Goal: Information Seeking & Learning: Understand process/instructions

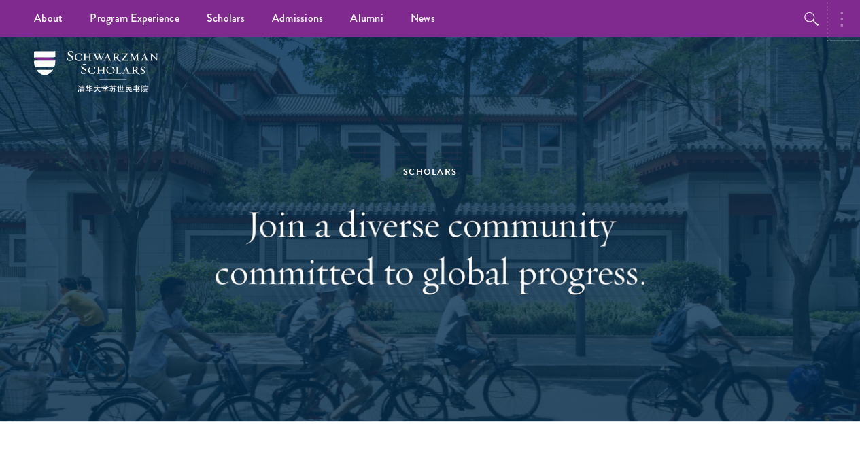
click at [834, 12] on button "button" at bounding box center [845, 18] width 30 height 37
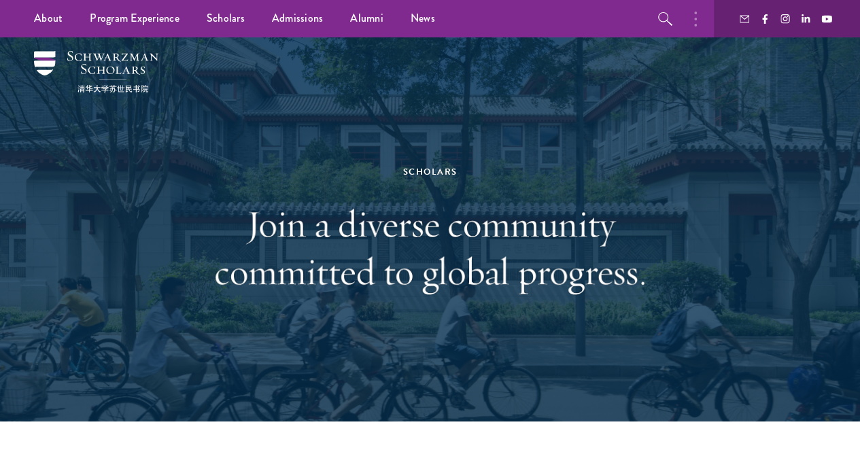
click at [686, 200] on div "Scholars Join a diverse community committed to global progress." at bounding box center [430, 229] width 778 height 384
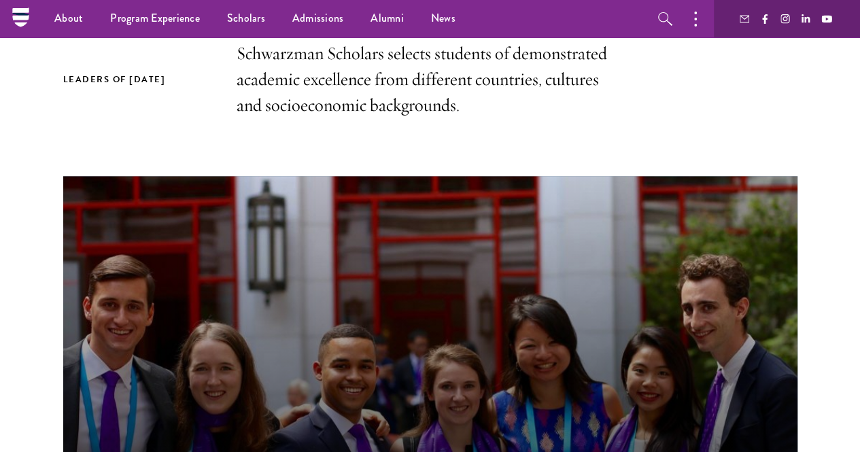
scroll to position [314, 0]
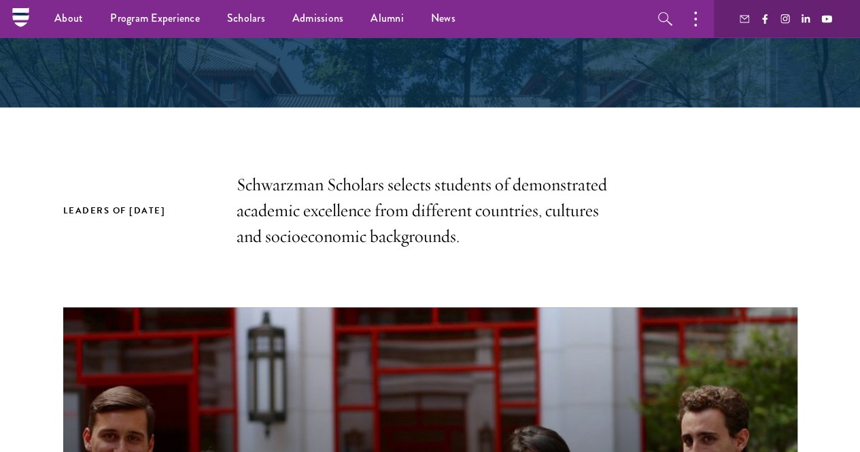
click at [4, 12] on div "About Overview Leadership Donors Program Experience Overview Curriculum Student…" at bounding box center [430, 18] width 860 height 37
click at [11, 14] on icon at bounding box center [20, 17] width 21 height 21
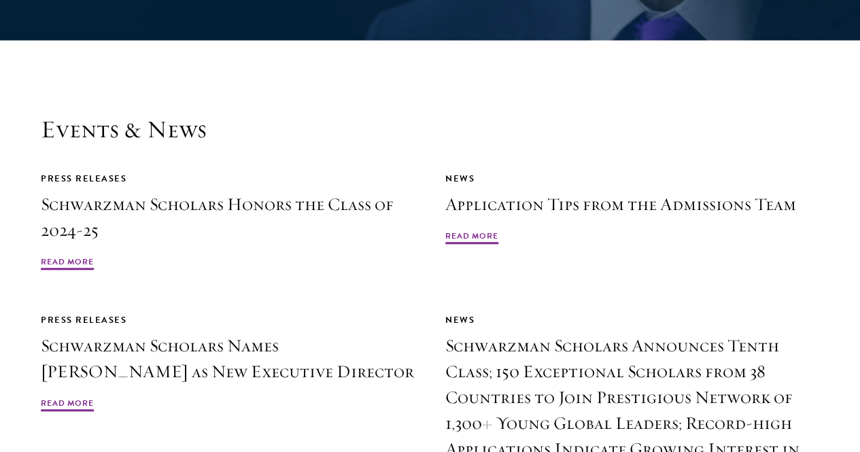
scroll to position [2952, 0]
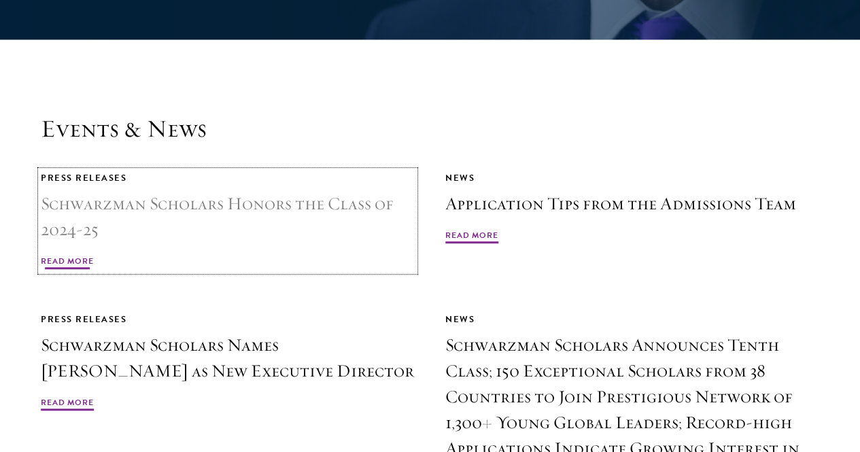
click at [94, 255] on span "Read More" at bounding box center [67, 263] width 53 height 16
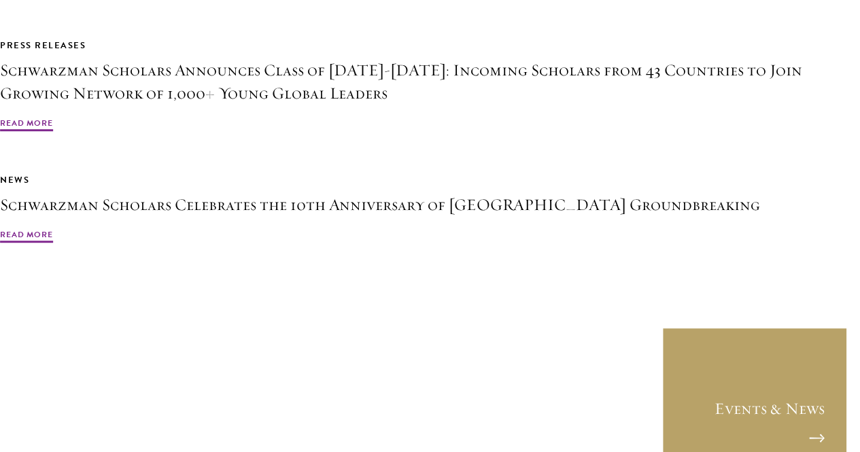
scroll to position [2904, 0]
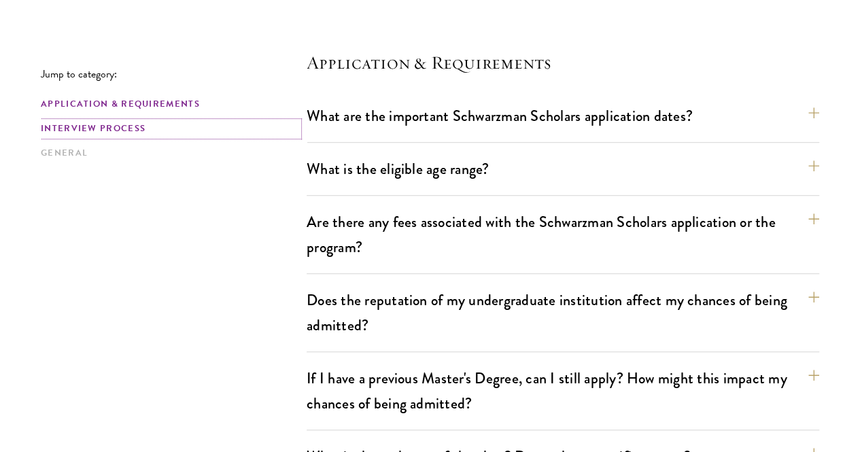
click at [123, 129] on link "Interview Process" at bounding box center [170, 129] width 258 height 14
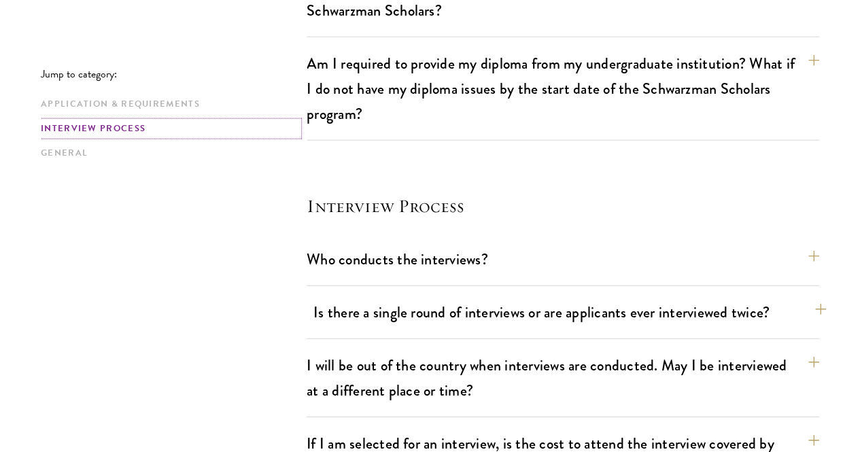
scroll to position [1560, 0]
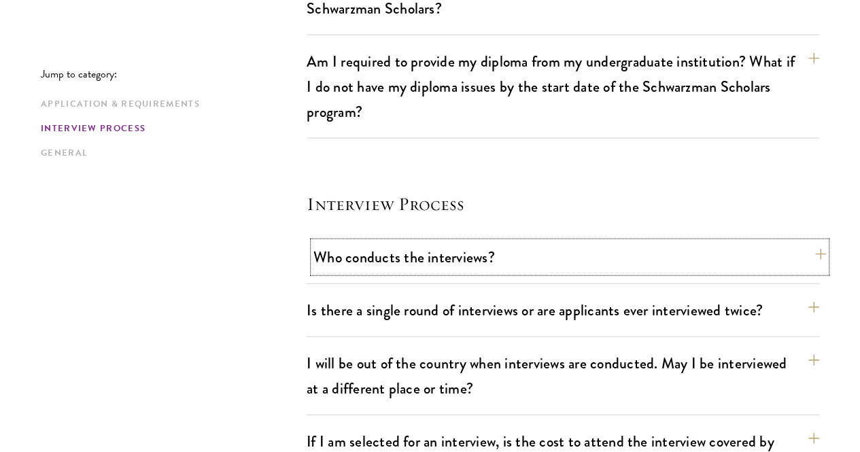
click at [354, 242] on button "Who conducts the interviews?" at bounding box center [569, 257] width 512 height 31
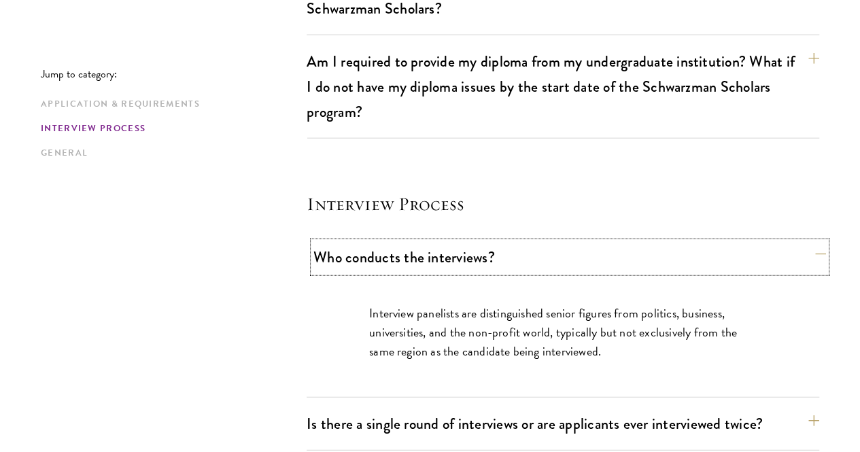
click at [355, 242] on button "Who conducts the interviews?" at bounding box center [569, 257] width 512 height 31
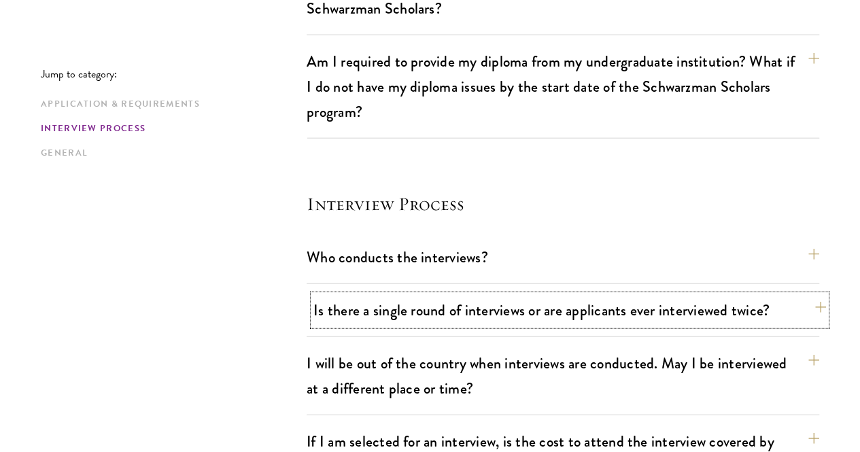
click at [393, 295] on button "Is there a single round of interviews or are applicants ever interviewed twice?" at bounding box center [569, 310] width 512 height 31
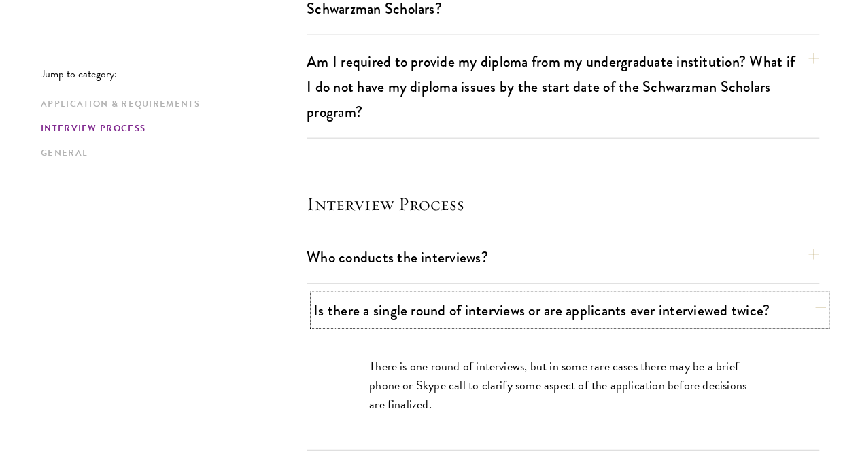
click at [393, 295] on button "Is there a single round of interviews or are applicants ever interviewed twice?" at bounding box center [569, 310] width 512 height 31
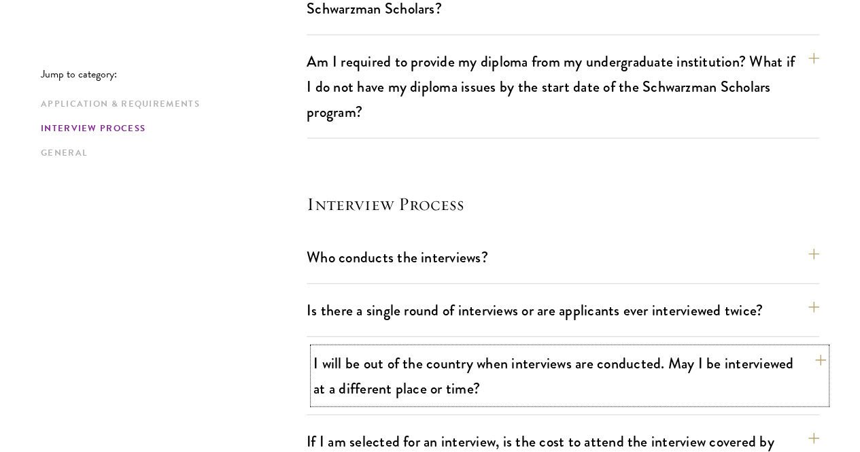
click at [393, 348] on button "I will be out of the country when interviews are conducted. May I be interviewe…" at bounding box center [569, 376] width 512 height 56
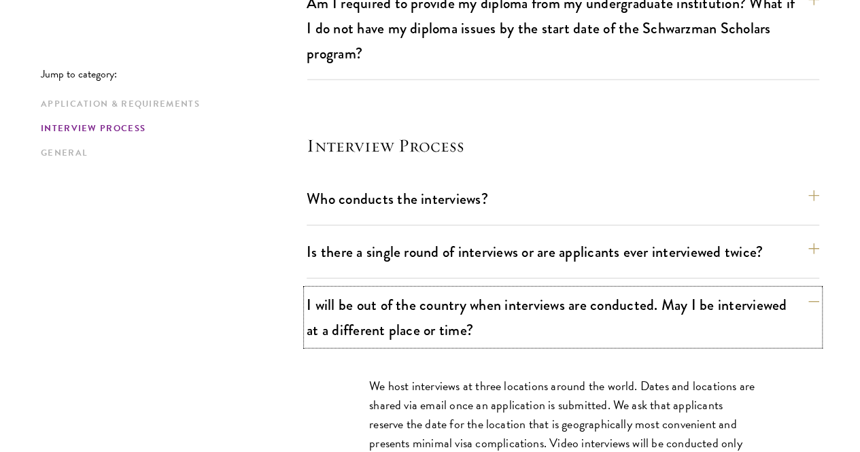
scroll to position [1635, 0]
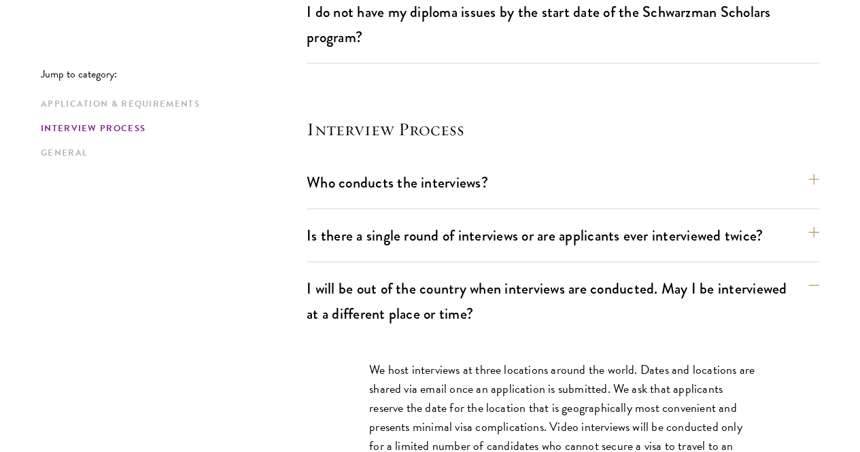
click at [311, 331] on div "Jump to category: Application & Requirements Interview Process General Applicat…" at bounding box center [430, 40] width 778 height 2547
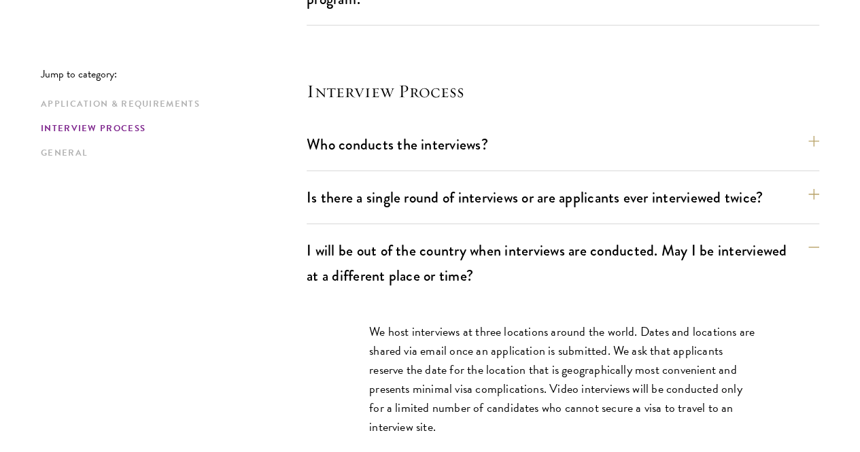
scroll to position [1678, 0]
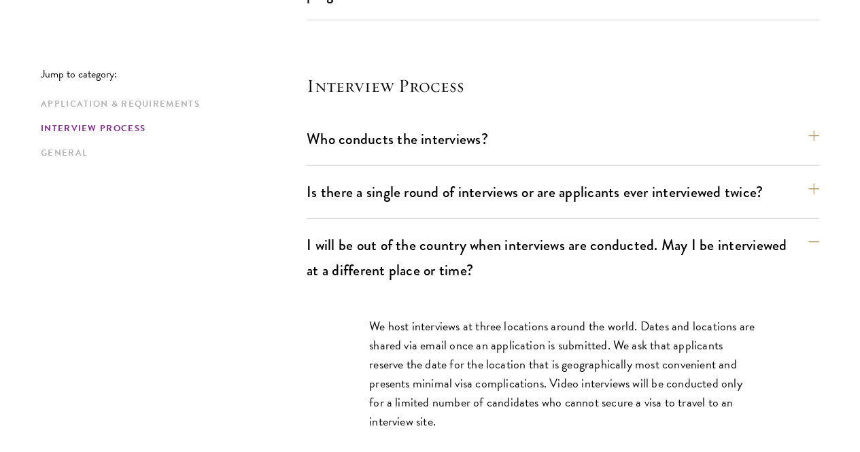
click at [431, 230] on div "I will be out of the country when interviews are conducted. May I be interviewe…" at bounding box center [562, 350] width 512 height 240
click at [423, 230] on button "I will be out of the country when interviews are conducted. May I be interviewe…" at bounding box center [569, 258] width 512 height 56
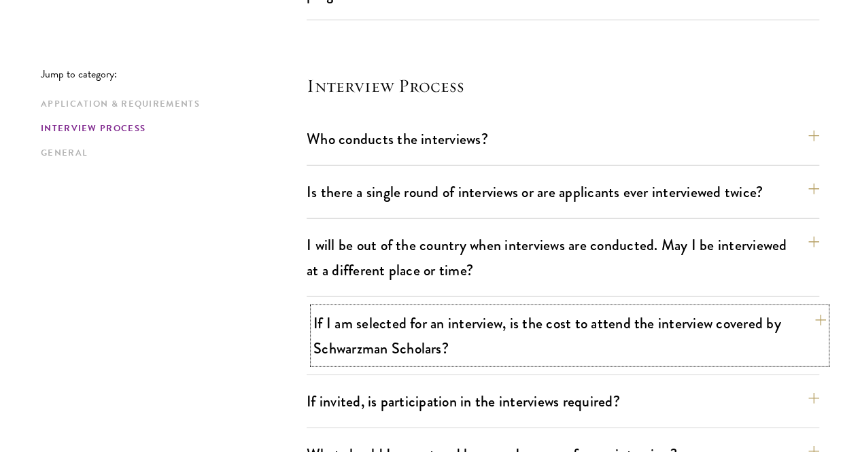
click at [417, 308] on button "If I am selected for an interview, is the cost to attend the interview covered …" at bounding box center [569, 336] width 512 height 56
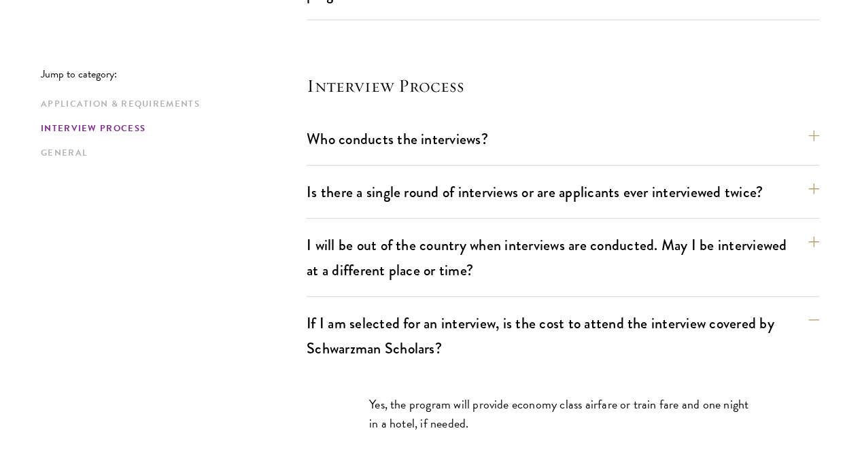
click at [345, 374] on div "Yes, the program will provide economy class airfare or train fare and one night…" at bounding box center [562, 420] width 469 height 92
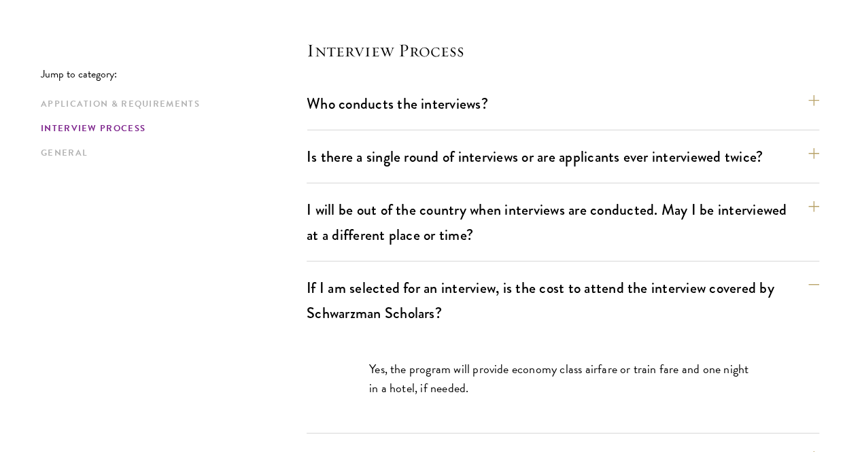
scroll to position [1714, 0]
click at [406, 272] on button "If I am selected for an interview, is the cost to attend the interview covered …" at bounding box center [569, 300] width 512 height 56
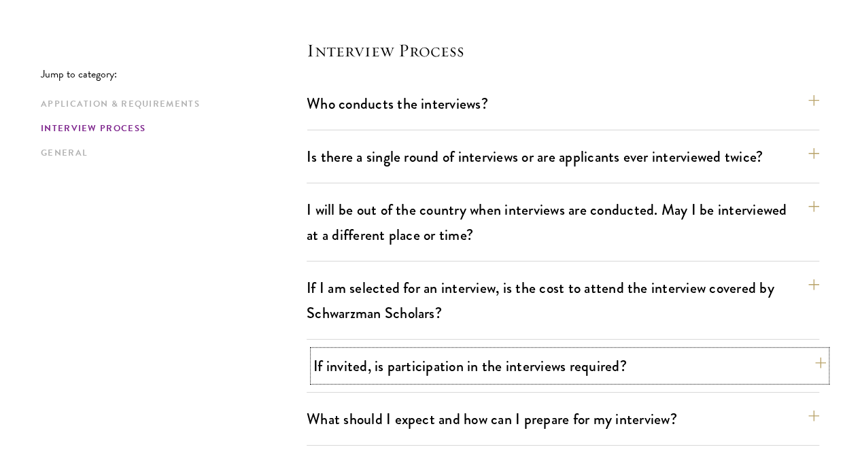
click at [385, 351] on button "If invited, is participation in the interviews required?" at bounding box center [569, 366] width 512 height 31
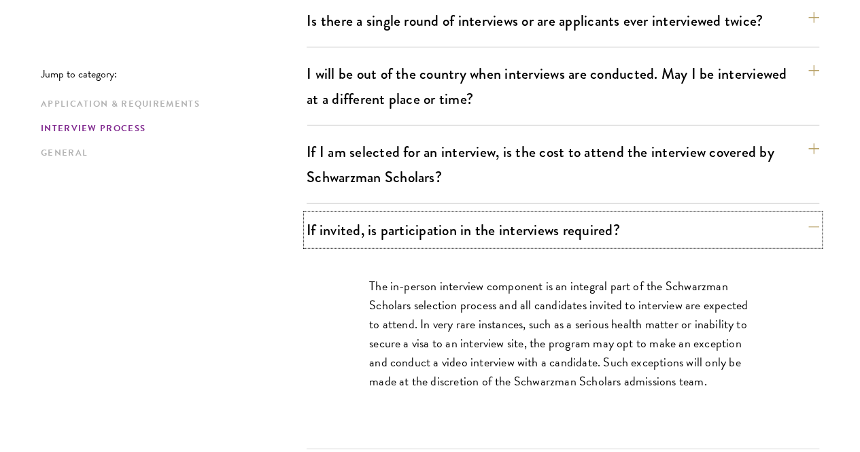
scroll to position [1856, 0]
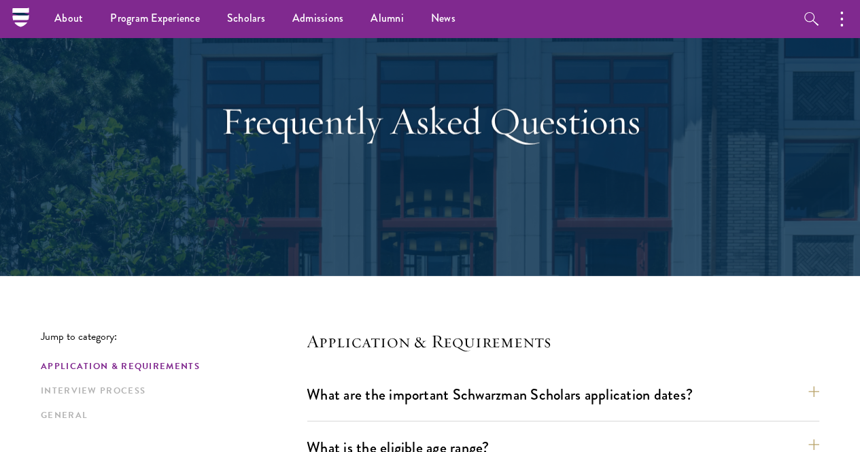
scroll to position [0, 0]
